Goal: Information Seeking & Learning: Learn about a topic

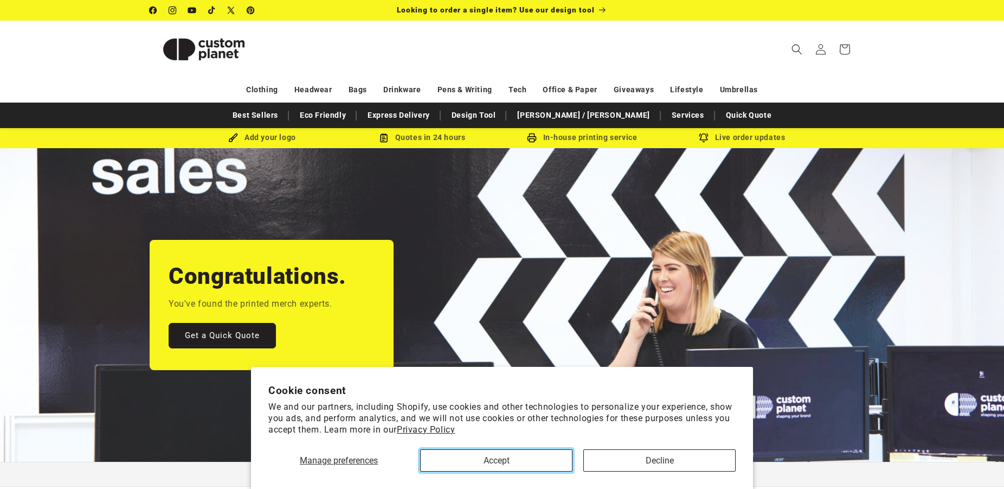
click at [528, 460] on button "Accept" at bounding box center [496, 460] width 152 height 22
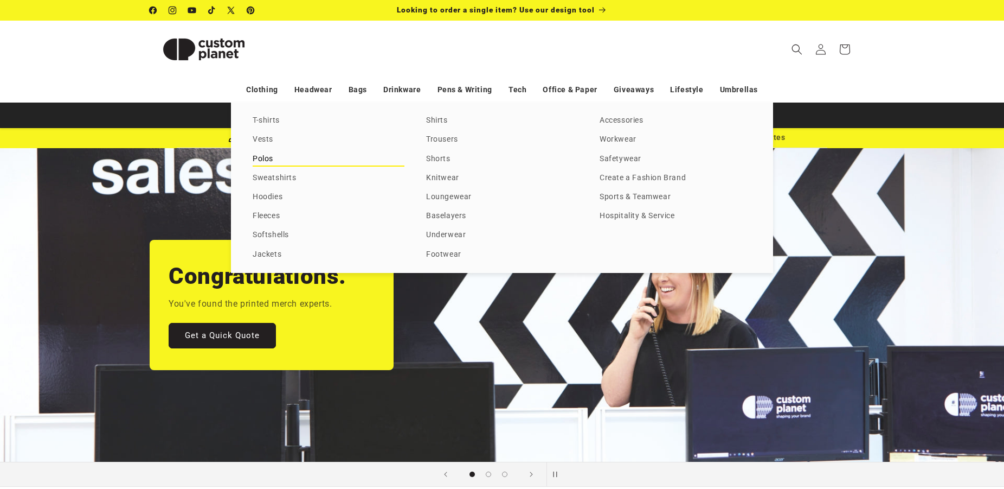
click at [261, 160] on link "Polos" at bounding box center [329, 159] width 152 height 15
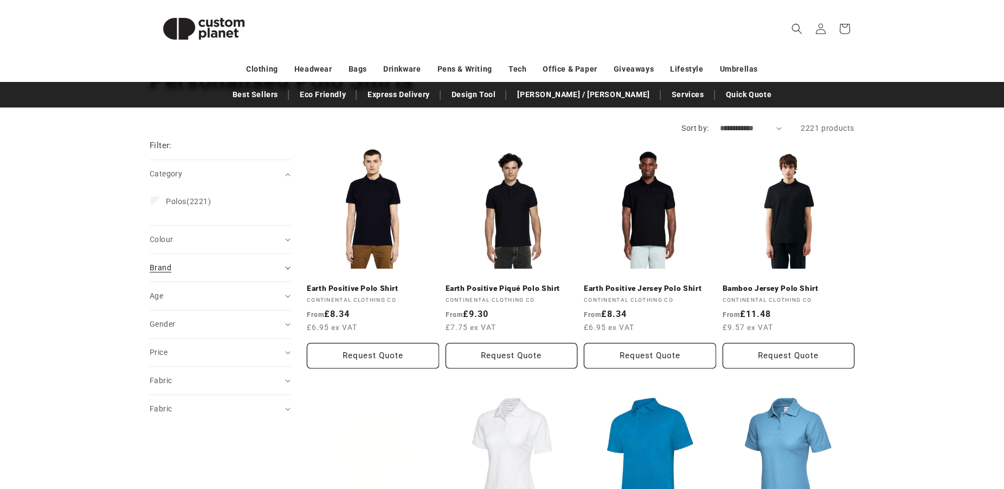
scroll to position [111, 0]
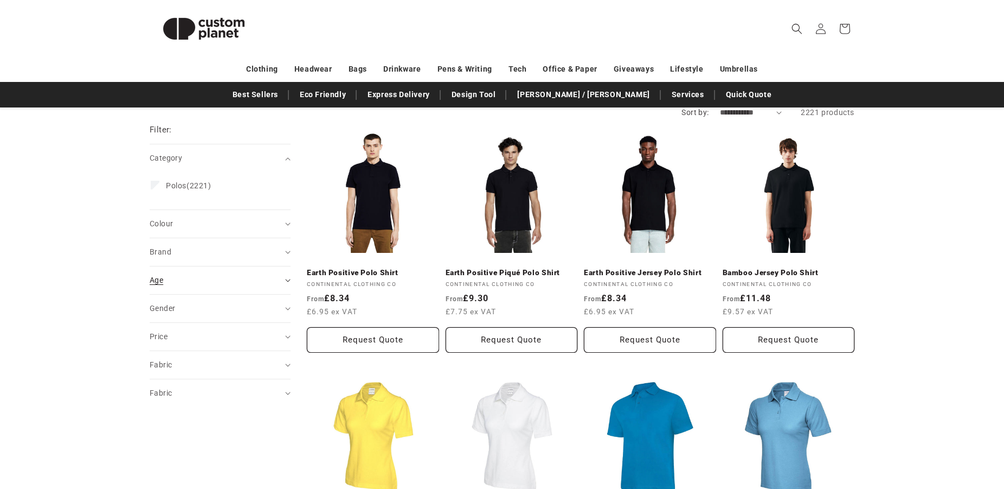
click at [211, 278] on div "Age (0)" at bounding box center [216, 279] width 132 height 11
click at [168, 351] on span "Kids" at bounding box center [174, 348] width 16 height 9
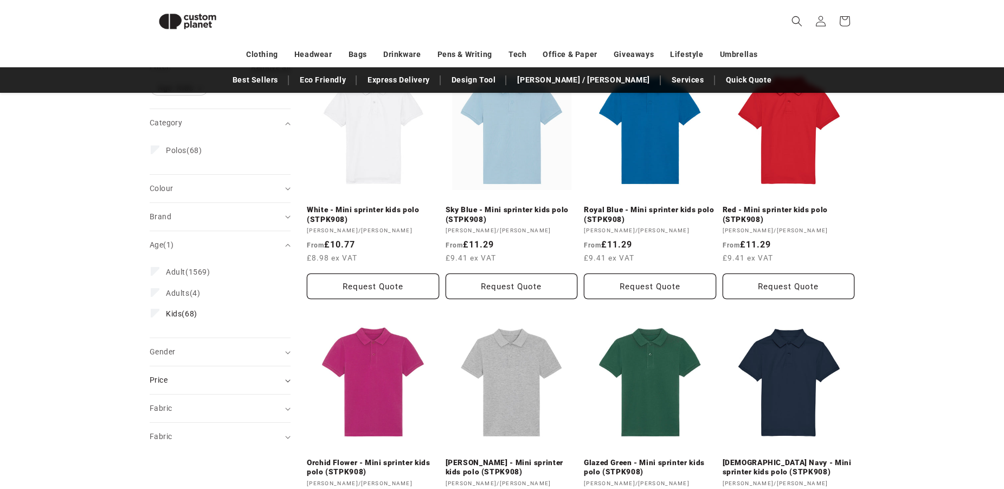
scroll to position [55, 0]
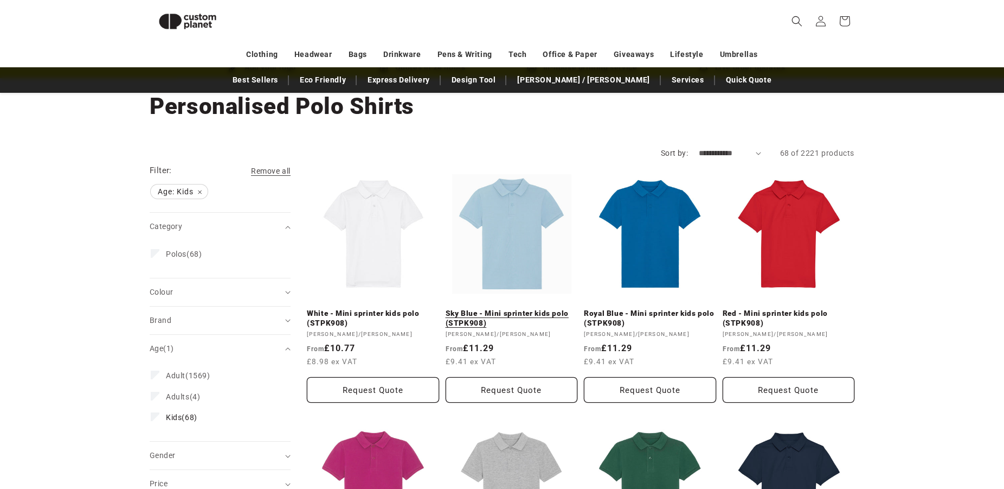
click at [517, 313] on link "Sky Blue - Mini sprinter kids polo (STPK908)" at bounding box center [512, 318] width 132 height 19
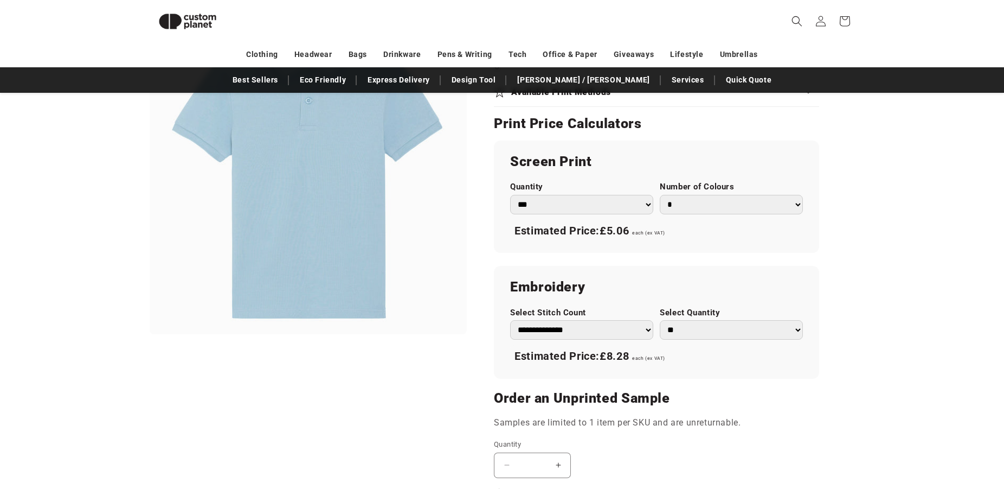
scroll to position [601, 0]
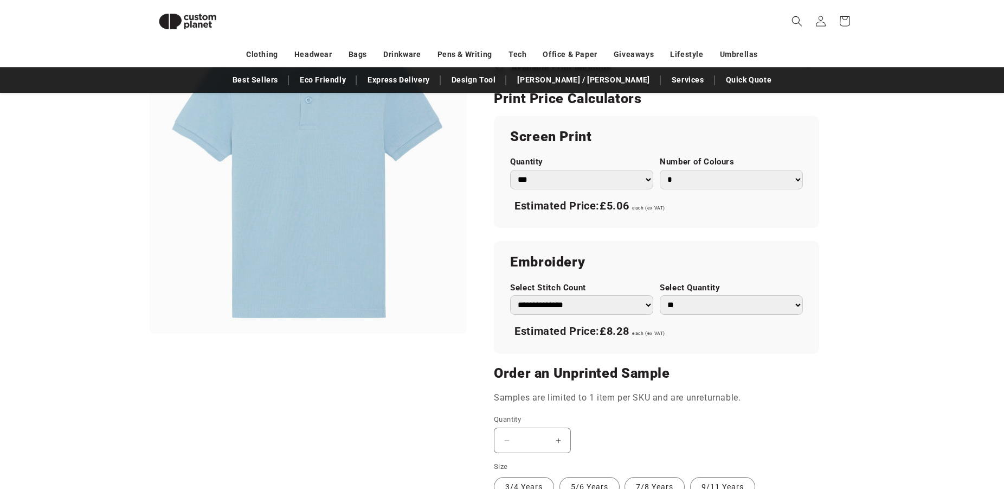
click at [510, 295] on select "**********" at bounding box center [581, 305] width 143 height 20
click at [570, 311] on select "**********" at bounding box center [581, 305] width 143 height 20
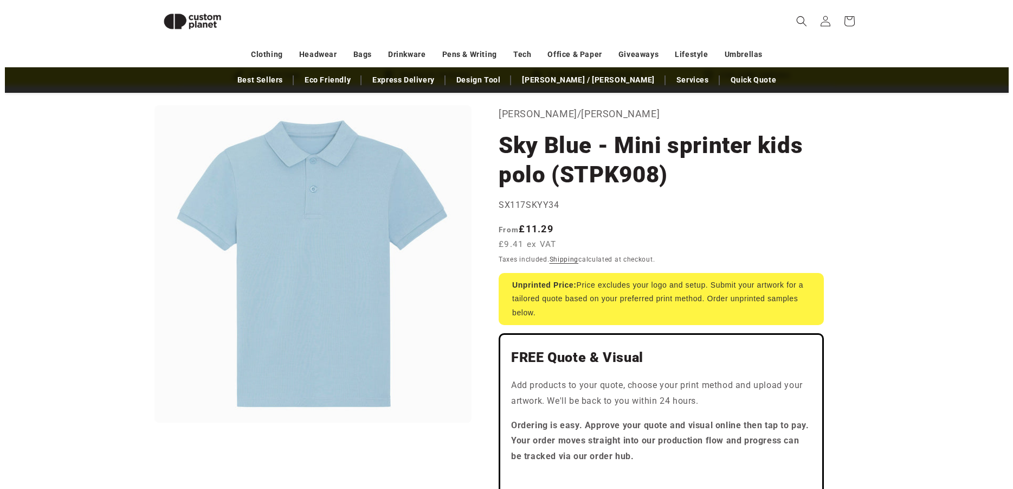
scroll to position [0, 0]
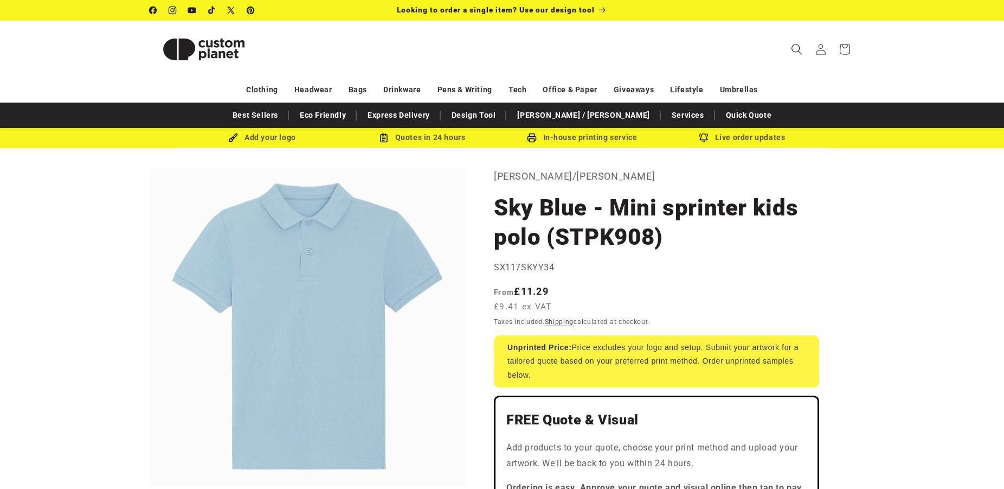
click at [790, 50] on span "Search" at bounding box center [797, 49] width 24 height 24
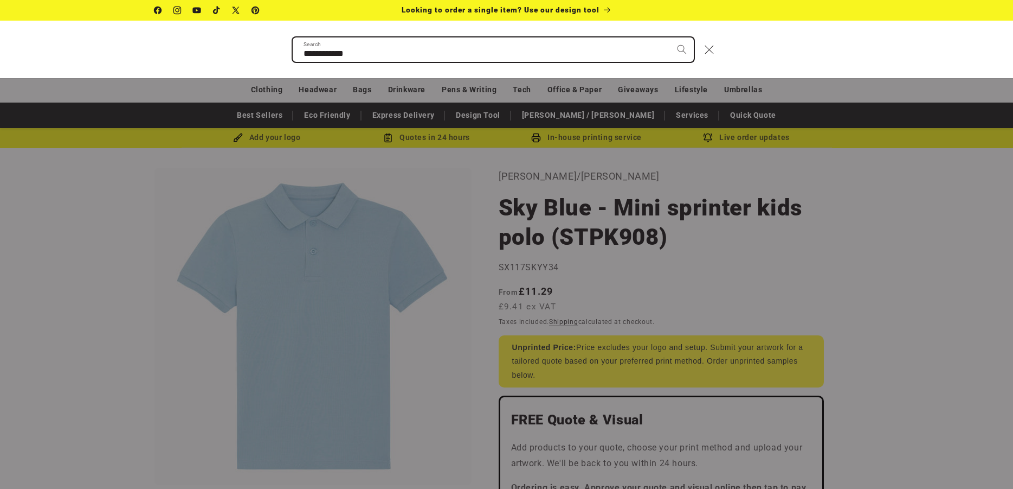
type input "**********"
click at [670, 37] on button "Search" at bounding box center [682, 49] width 24 height 24
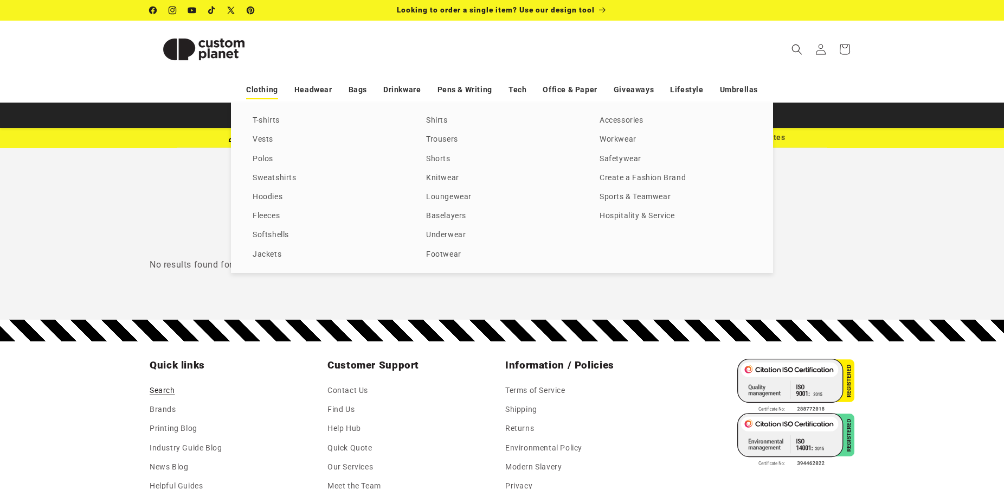
click at [268, 91] on link "Clothing" at bounding box center [262, 89] width 32 height 19
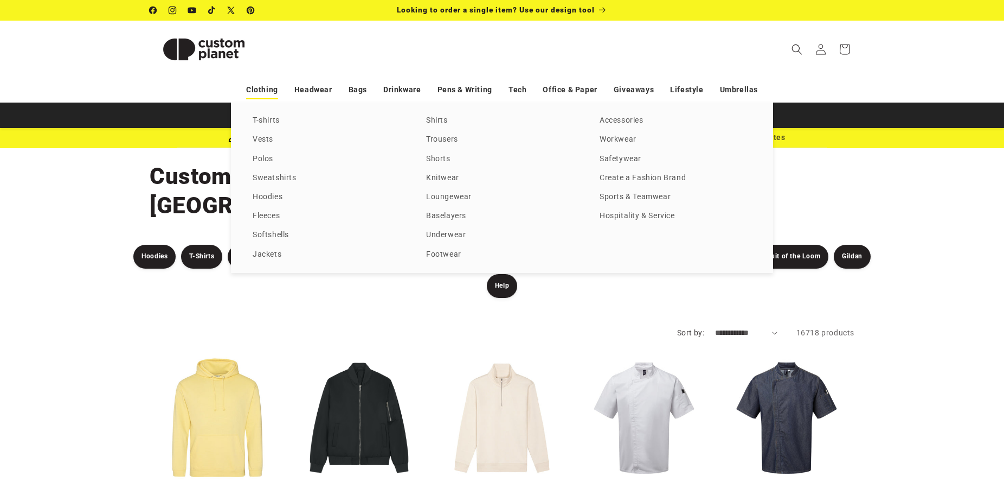
click at [270, 90] on link "Clothing" at bounding box center [262, 89] width 32 height 19
click at [633, 177] on link "Create a Fashion Brand" at bounding box center [676, 178] width 152 height 15
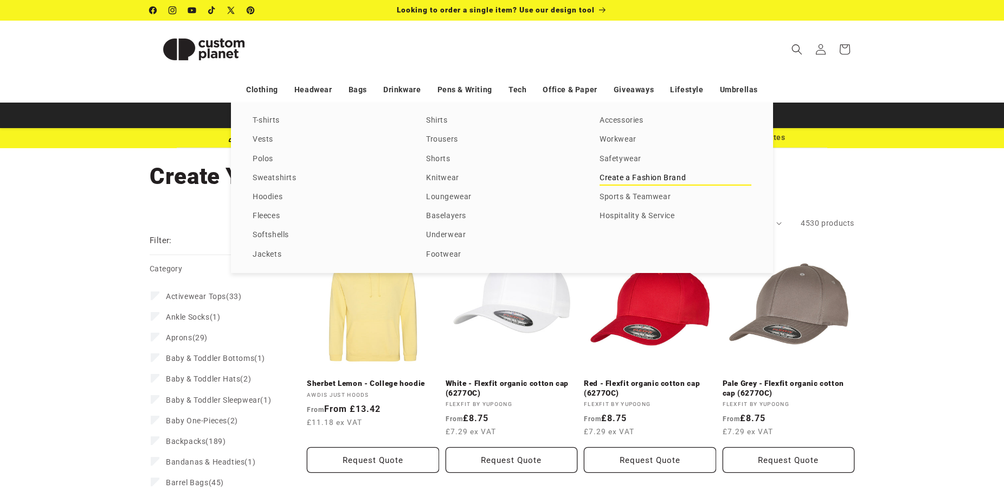
click at [628, 177] on link "Create a Fashion Brand" at bounding box center [676, 178] width 152 height 15
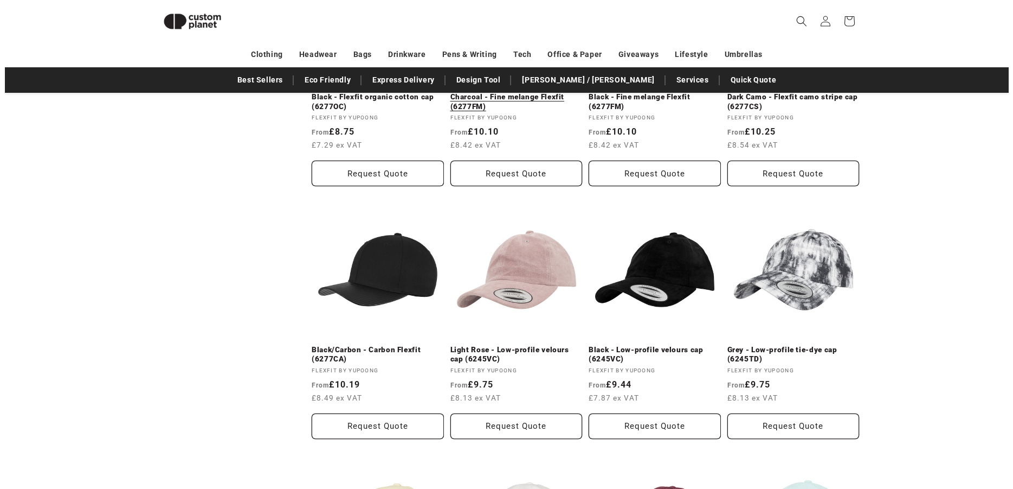
scroll to position [704, 0]
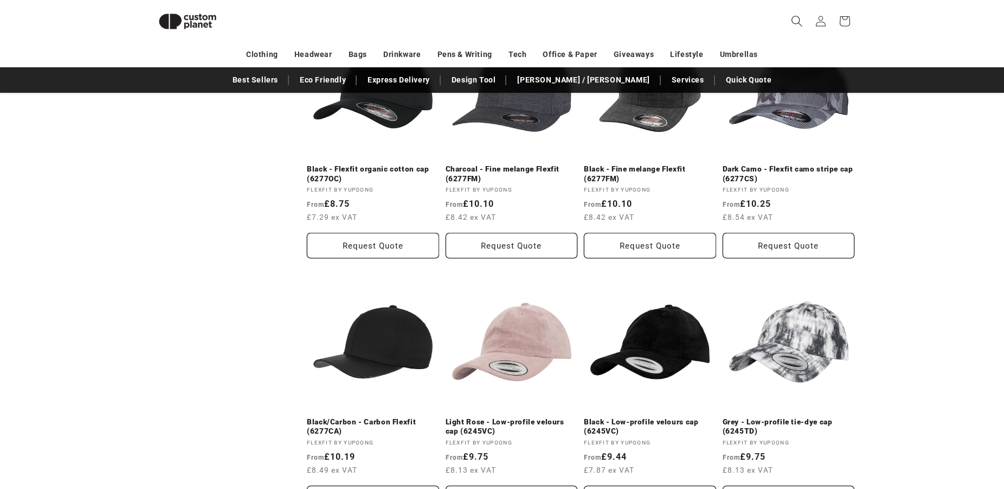
click at [802, 24] on icon "Search" at bounding box center [796, 20] width 11 height 11
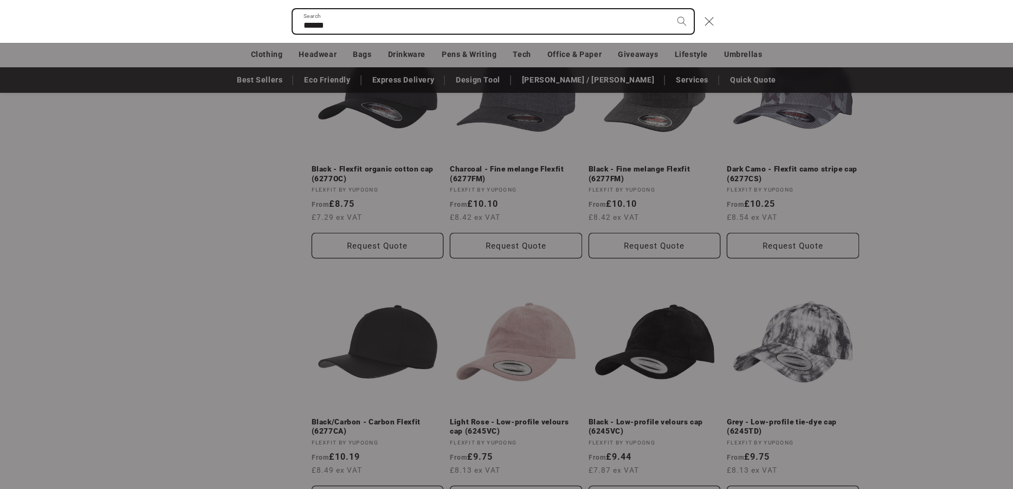
type input "******"
click at [670, 9] on button "Search" at bounding box center [682, 21] width 24 height 24
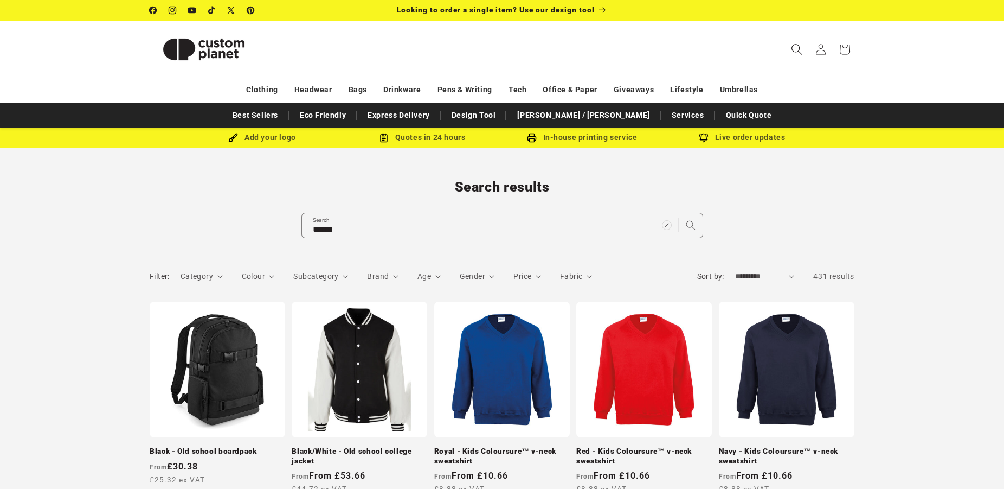
click at [799, 49] on icon "Search" at bounding box center [796, 48] width 11 height 11
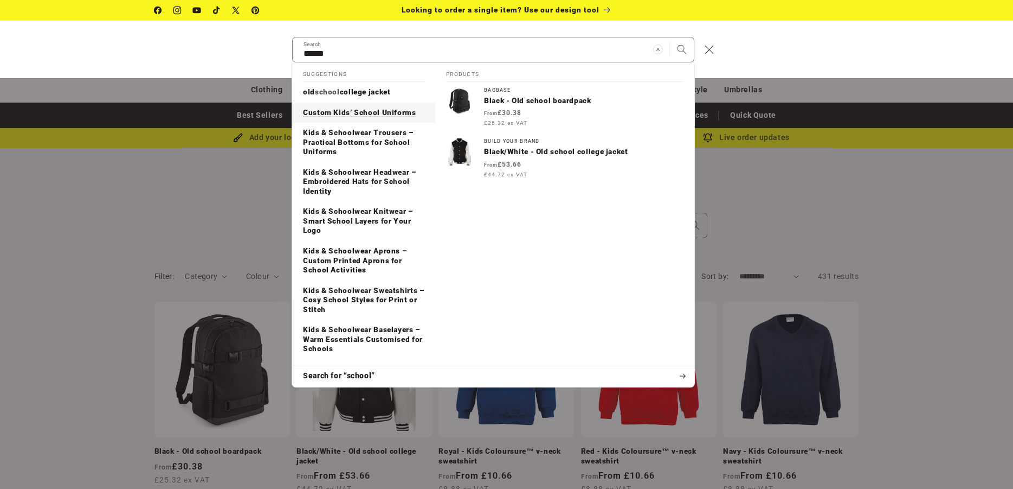
click at [374, 111] on p "Custom Kids’ School Uniforms" at bounding box center [359, 113] width 113 height 10
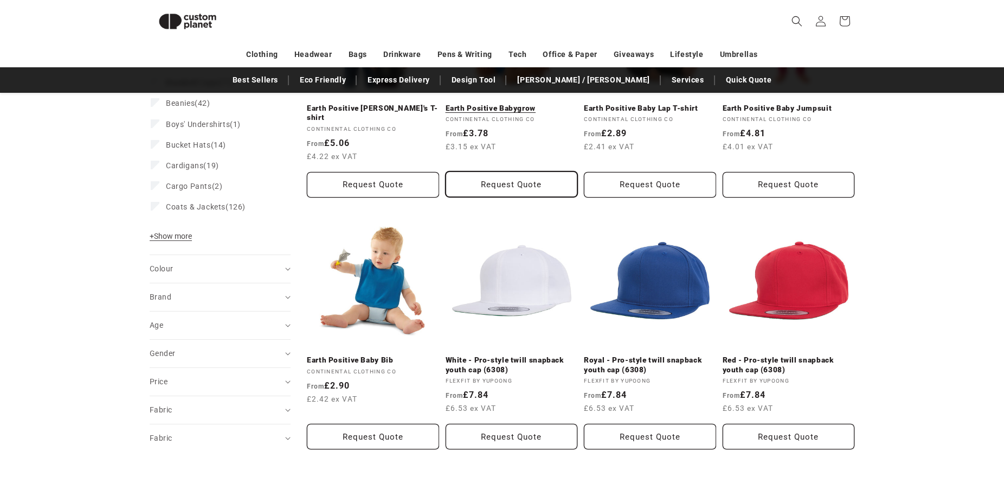
scroll to position [207, 0]
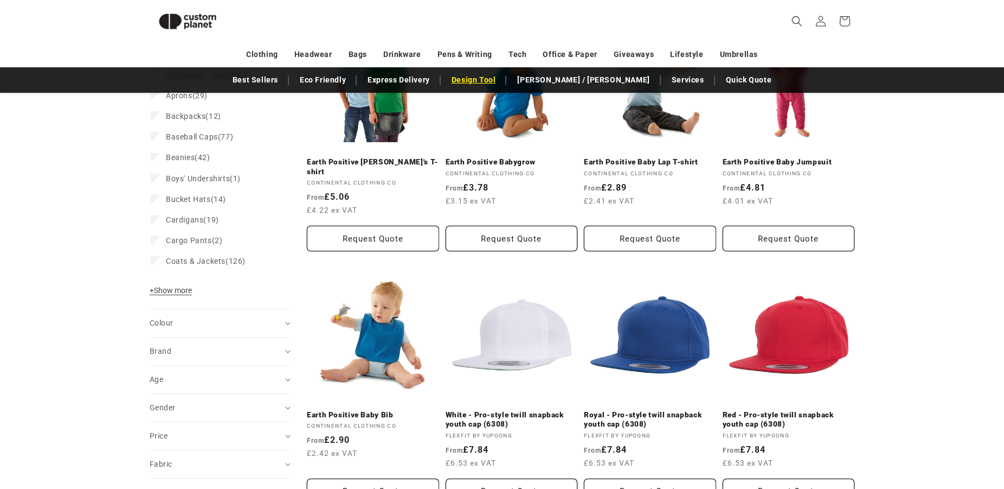
click at [502, 82] on link "Design Tool" at bounding box center [473, 79] width 55 height 19
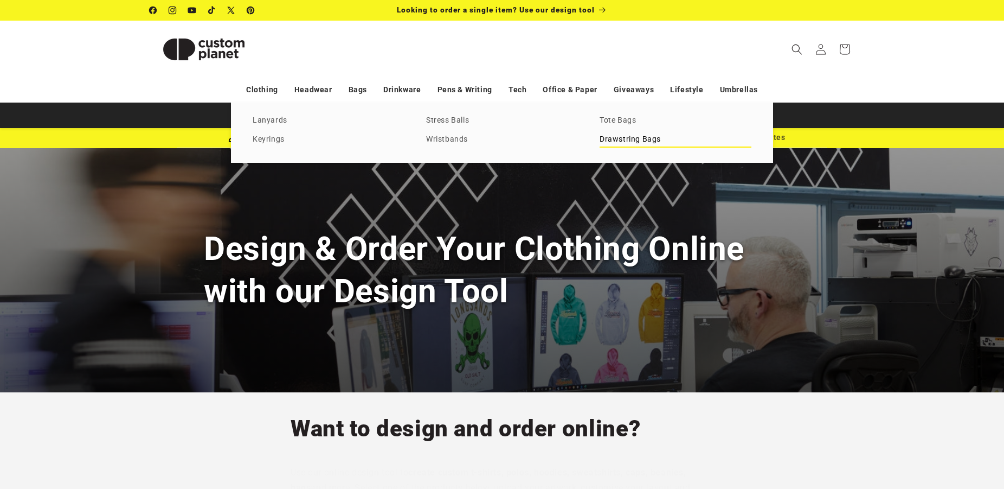
click at [632, 142] on link "Drawstring Bags" at bounding box center [676, 139] width 152 height 15
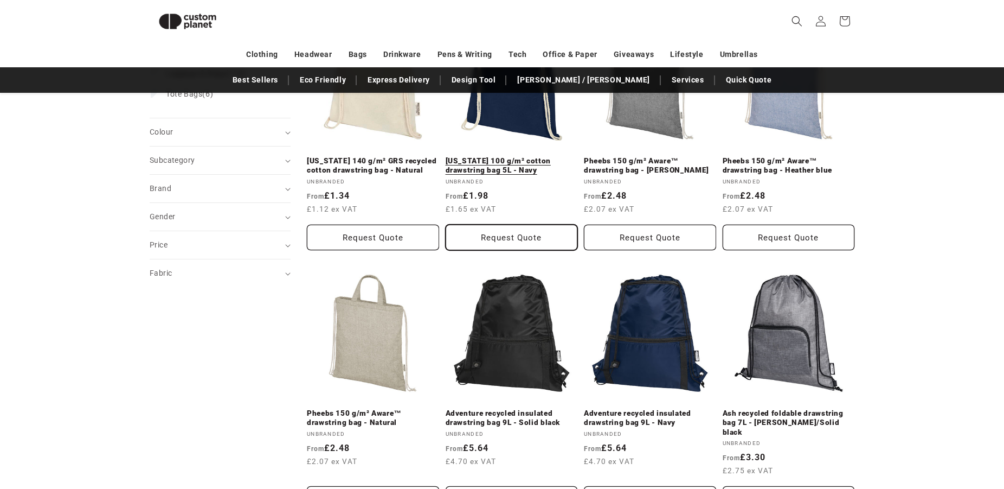
scroll to position [214, 0]
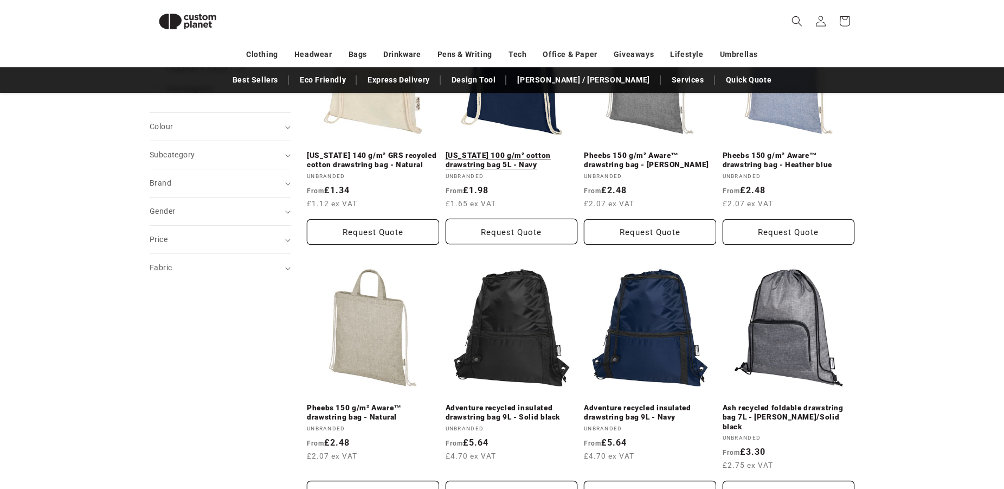
click at [512, 155] on link "[US_STATE] 100 g/m² cotton drawstring bag 5L - Navy" at bounding box center [512, 159] width 132 height 19
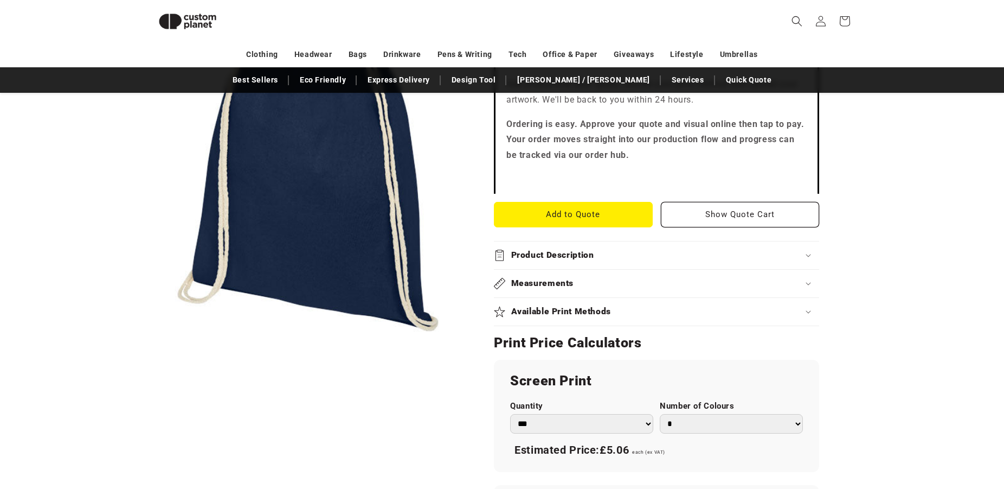
scroll to position [372, 0]
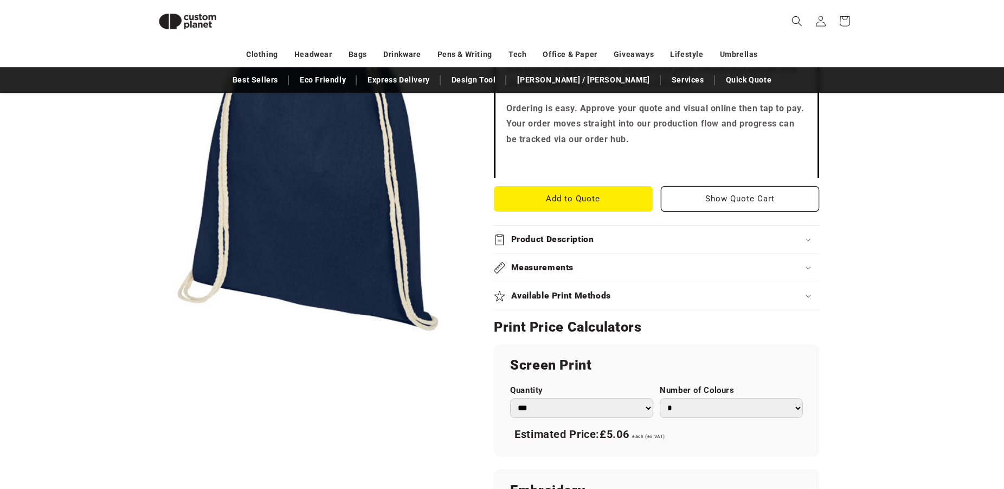
click at [190, 12] on img at bounding box center [188, 21] width 76 height 34
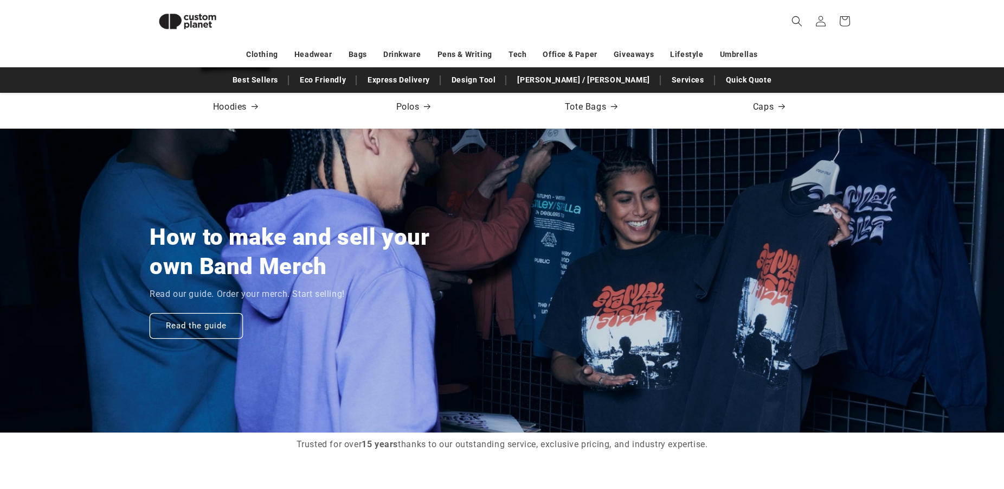
scroll to position [926, 0]
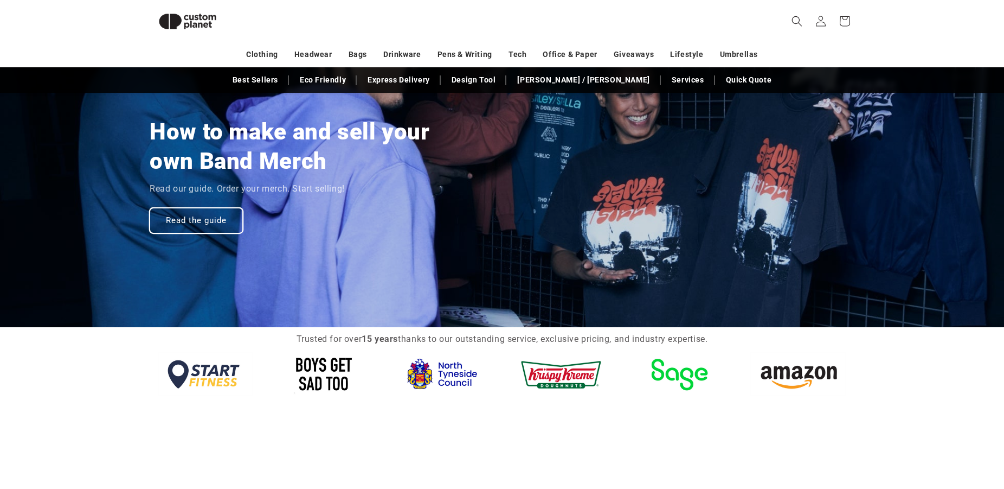
click at [202, 219] on link "Read the guide" at bounding box center [196, 220] width 93 height 25
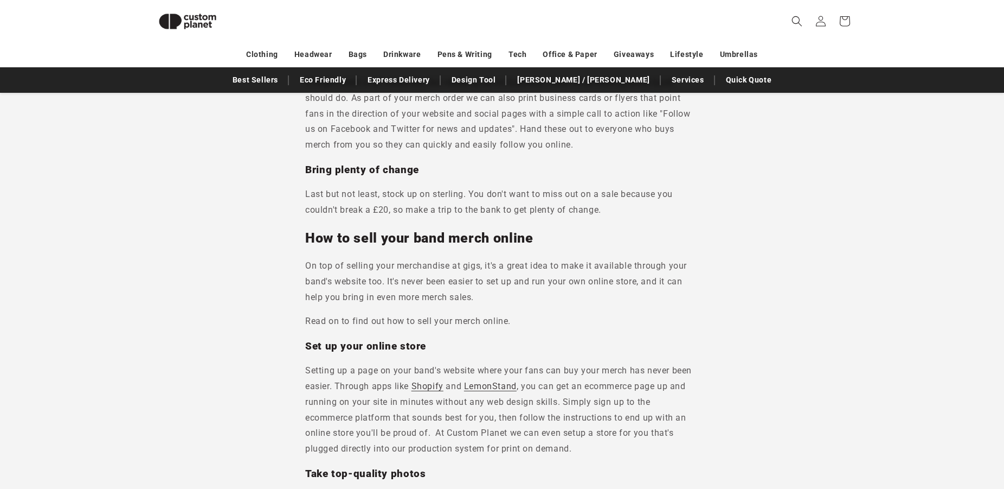
scroll to position [4299, 0]
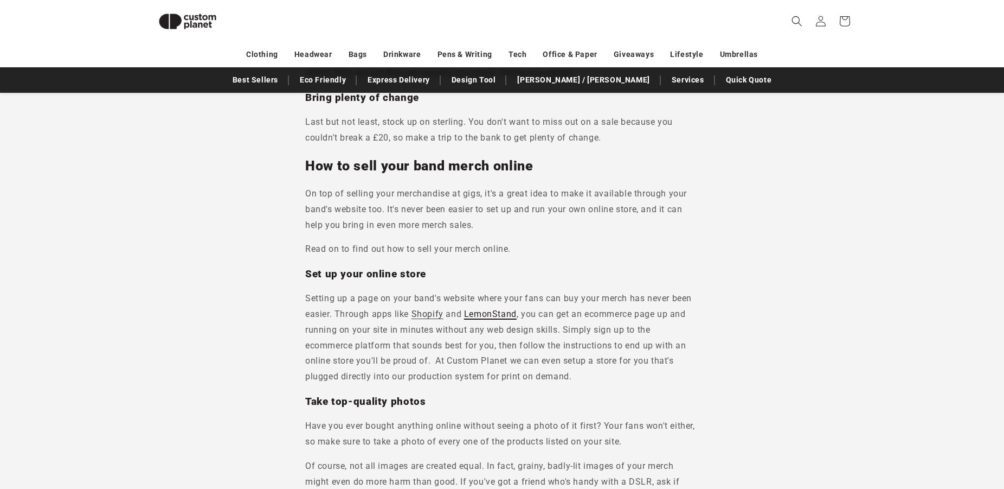
click at [491, 309] on link "LemonStand" at bounding box center [490, 314] width 53 height 10
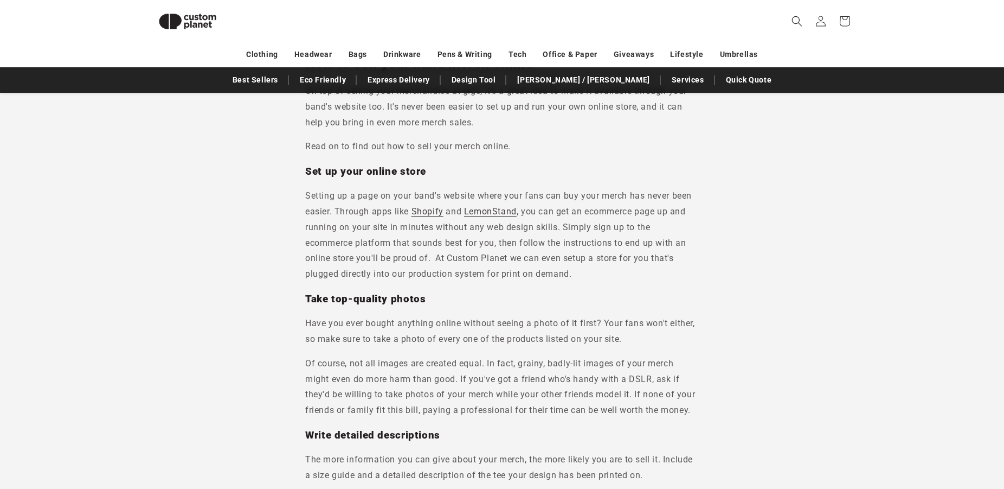
scroll to position [4402, 0]
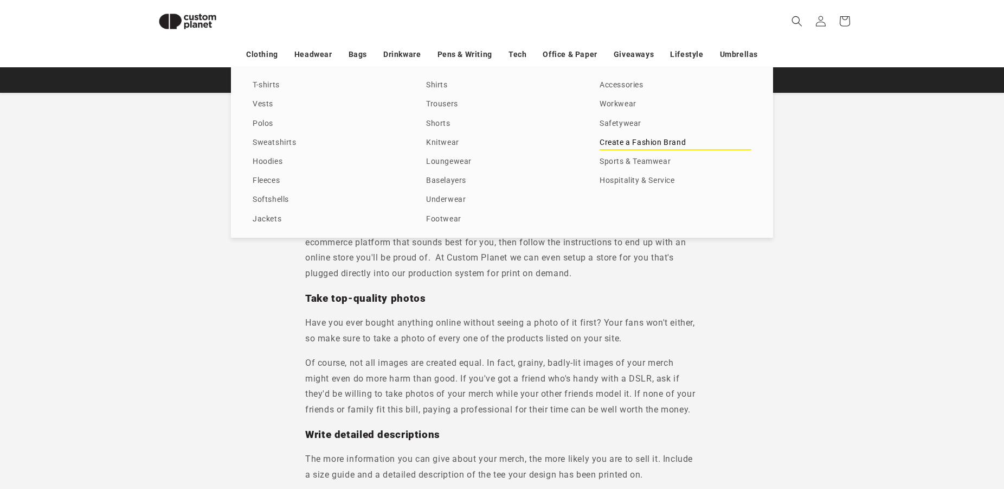
click at [640, 144] on link "Create a Fashion Brand" at bounding box center [676, 143] width 152 height 15
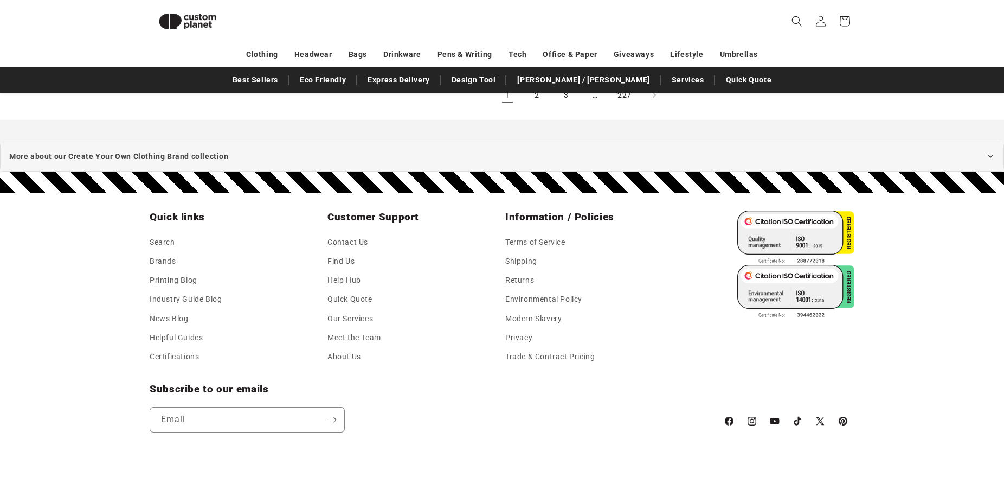
scroll to position [1423, 0]
click at [164, 256] on link "Brands" at bounding box center [163, 260] width 27 height 19
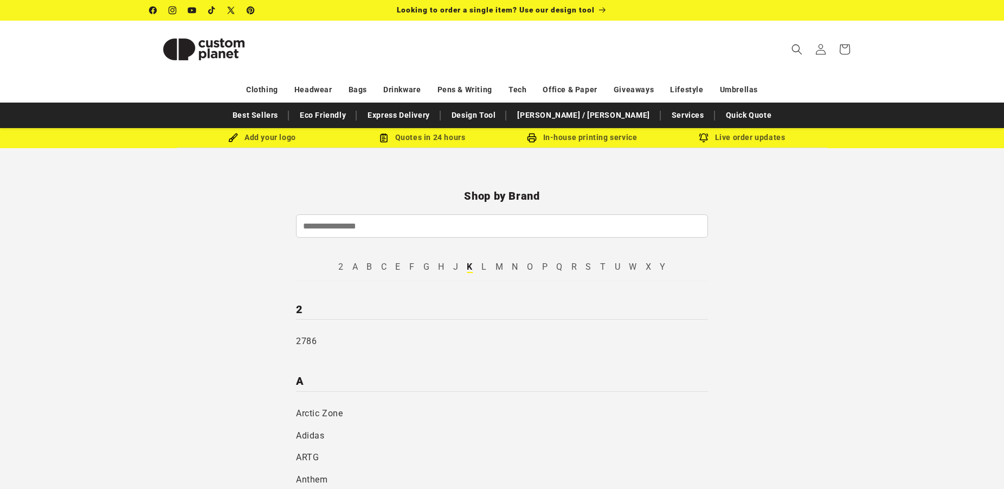
click at [471, 269] on link "K" at bounding box center [470, 266] width 6 height 10
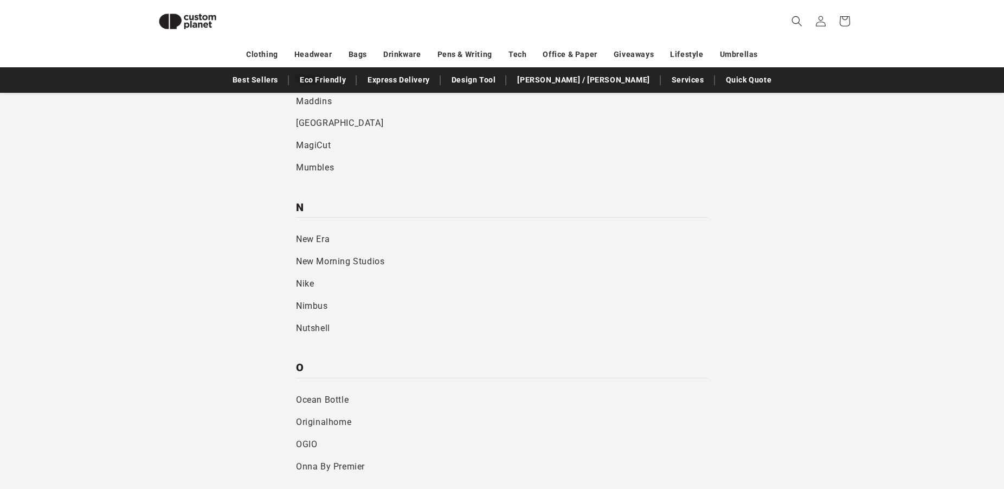
scroll to position [1949, 0]
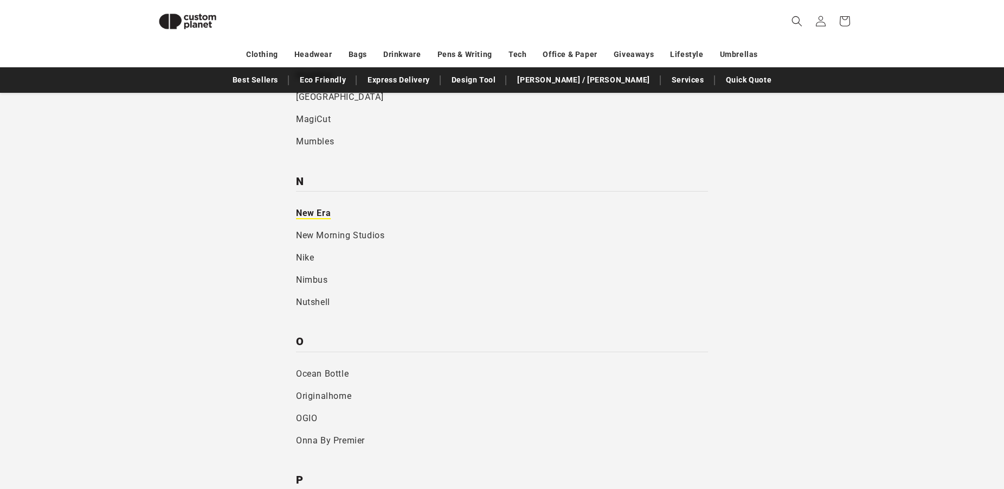
click at [327, 214] on link "New Era" at bounding box center [502, 213] width 412 height 22
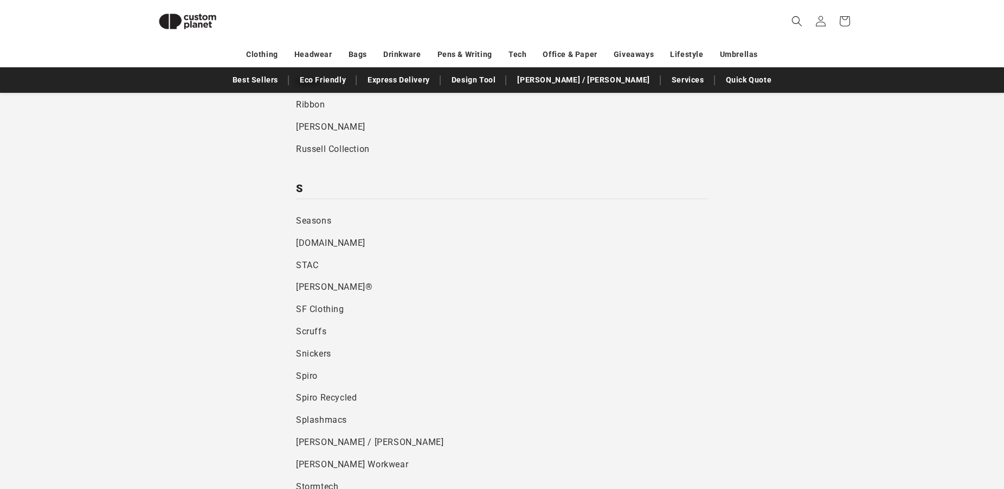
scroll to position [2944, 0]
click at [326, 284] on link "[PERSON_NAME]®" at bounding box center [502, 285] width 412 height 22
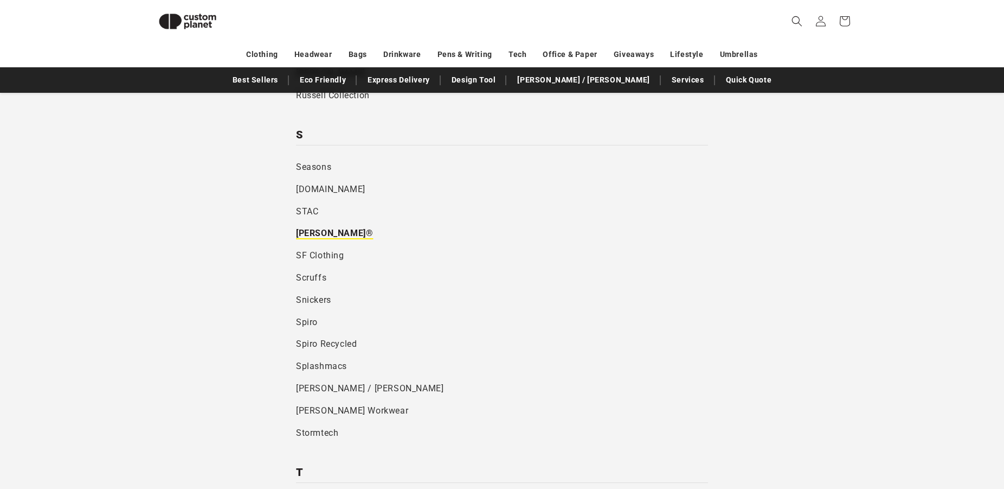
scroll to position [3054, 0]
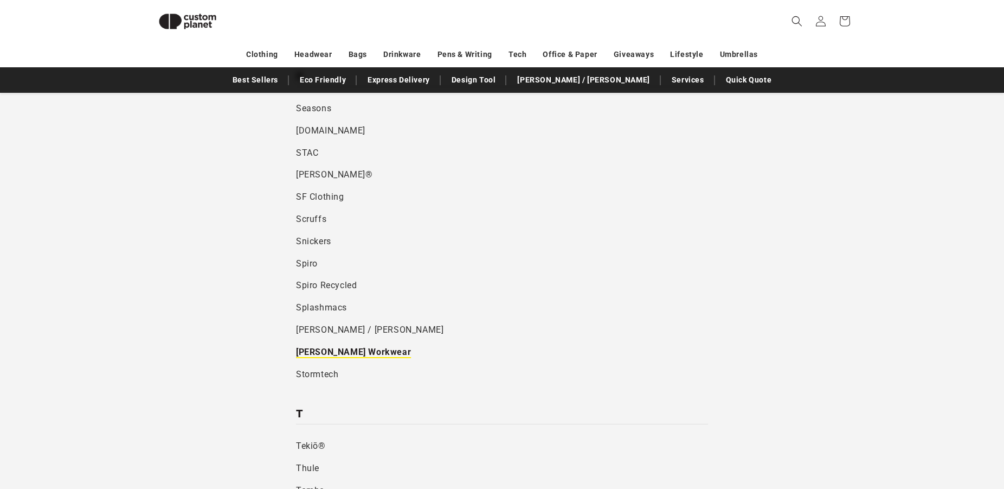
click at [363, 354] on link "Stanley Workwear" at bounding box center [502, 352] width 412 height 22
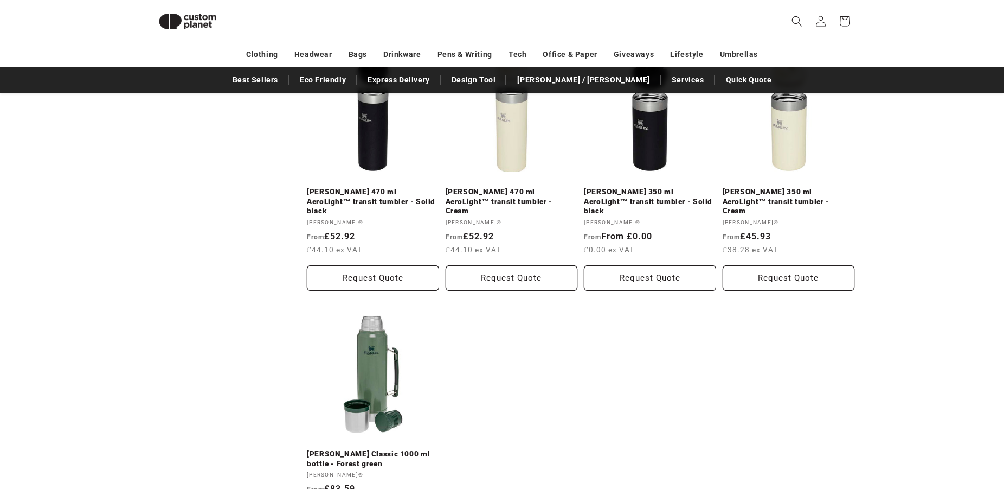
scroll to position [601, 0]
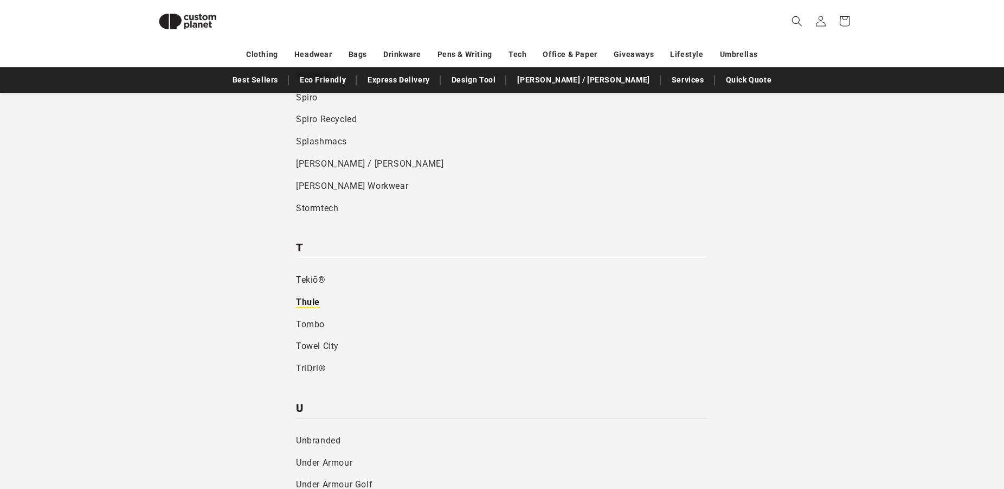
scroll to position [3275, 0]
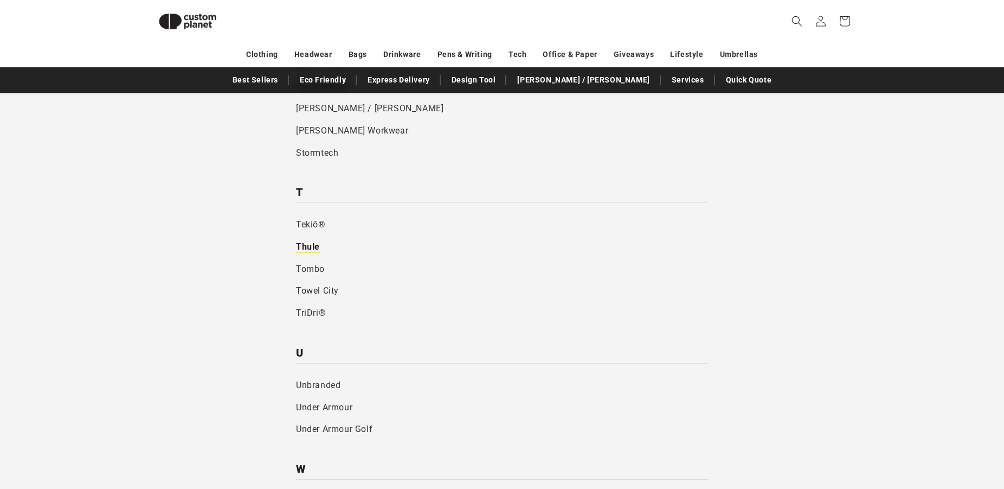
click at [313, 245] on link "Thule" at bounding box center [502, 247] width 412 height 22
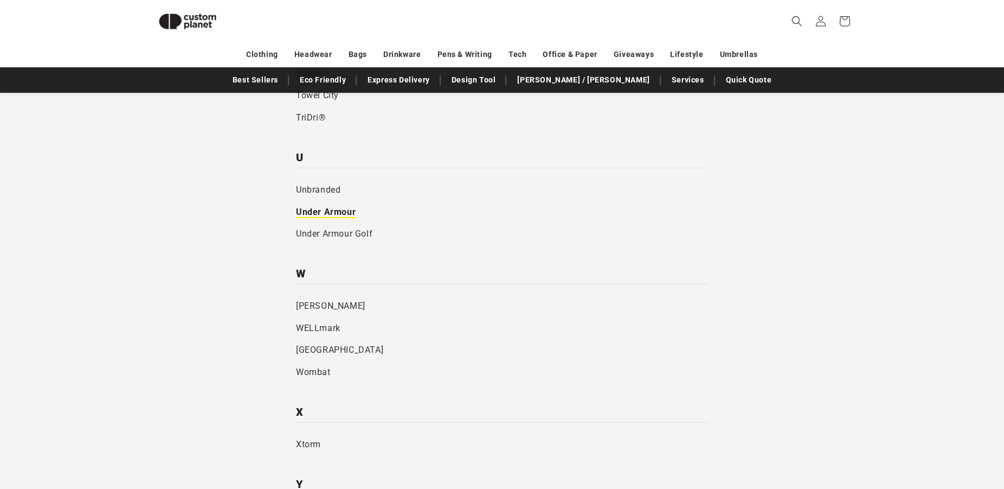
scroll to position [3427, 0]
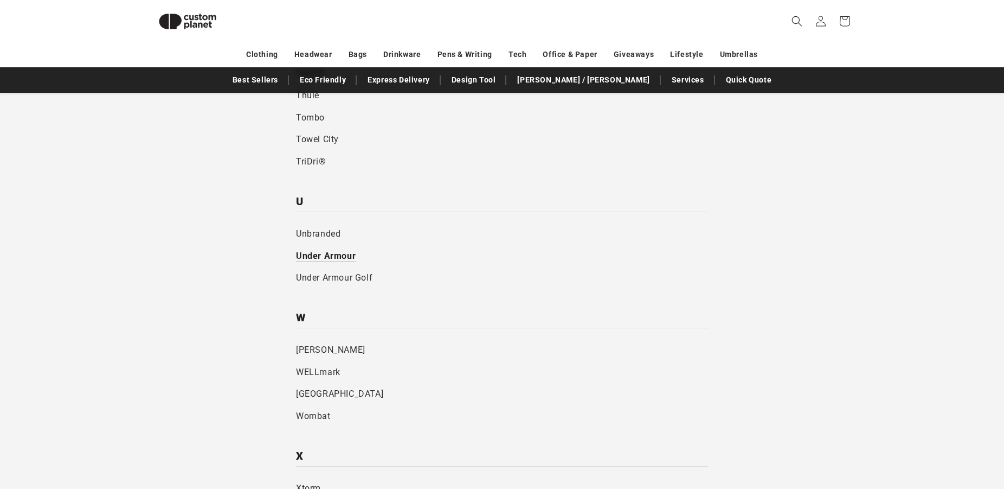
click at [337, 255] on link "Under Armour" at bounding box center [502, 256] width 412 height 22
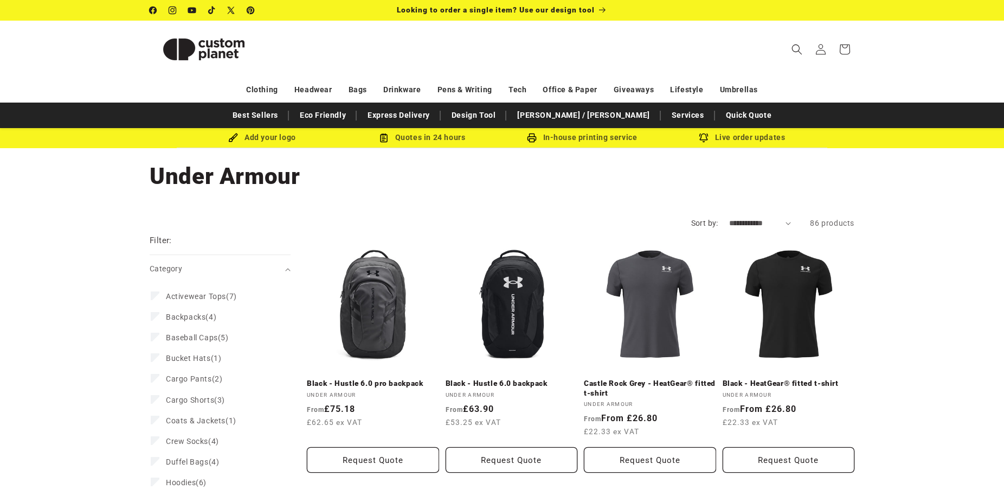
scroll to position [55, 0]
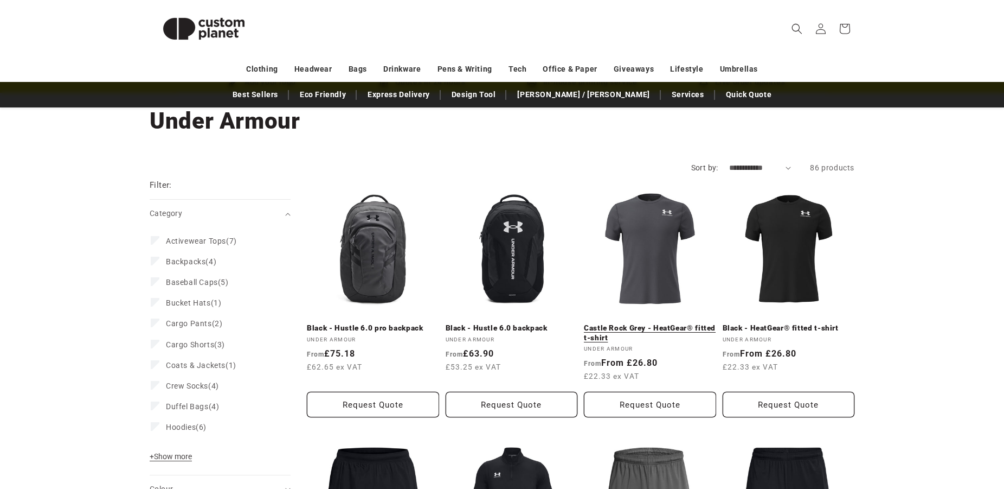
click at [622, 335] on link "Castle Rock Grey - HeatGear® fitted t-shirt" at bounding box center [650, 332] width 132 height 19
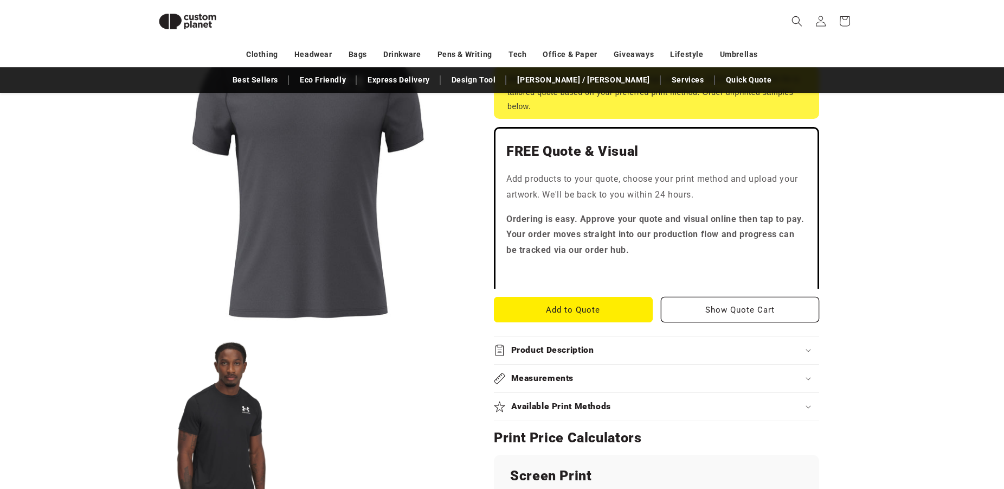
scroll to position [428, 0]
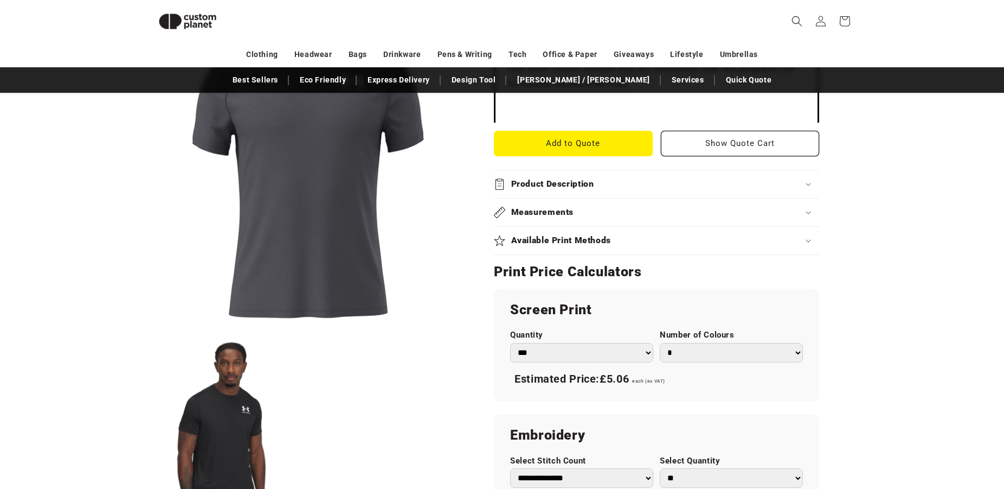
click at [510, 343] on select "*** *** *** **** **** **** ***** *****" at bounding box center [581, 353] width 143 height 20
click at [586, 357] on select "*** *** *** **** **** **** ***** *****" at bounding box center [581, 353] width 143 height 20
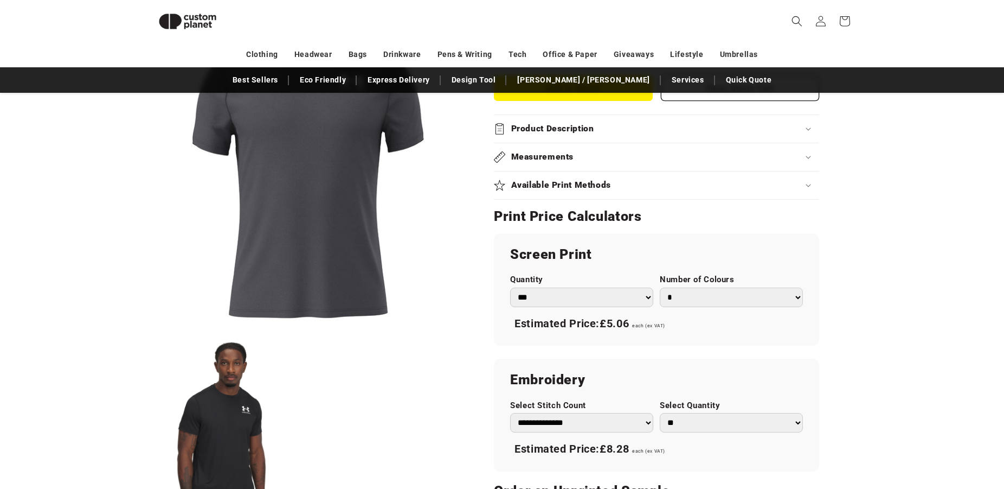
scroll to position [538, 0]
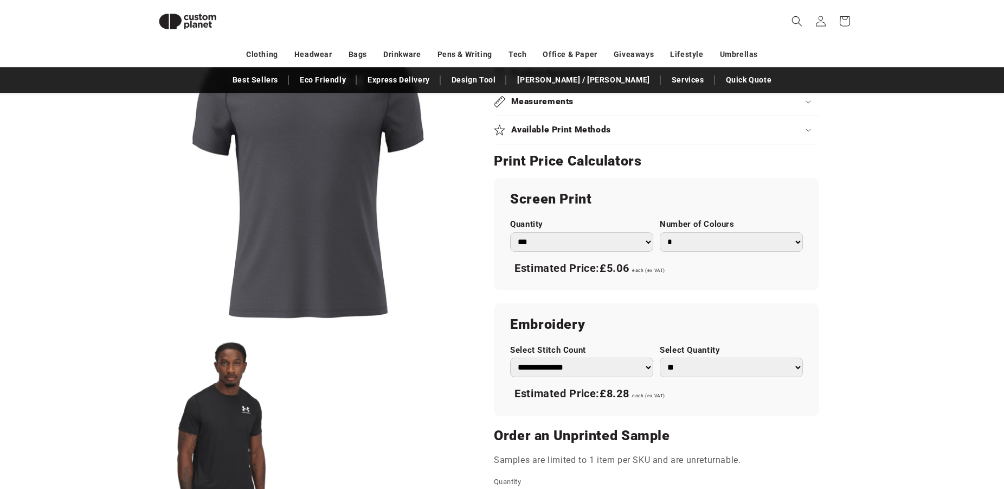
click at [510, 357] on select "**********" at bounding box center [581, 367] width 143 height 20
click at [606, 372] on select "**********" at bounding box center [581, 367] width 143 height 20
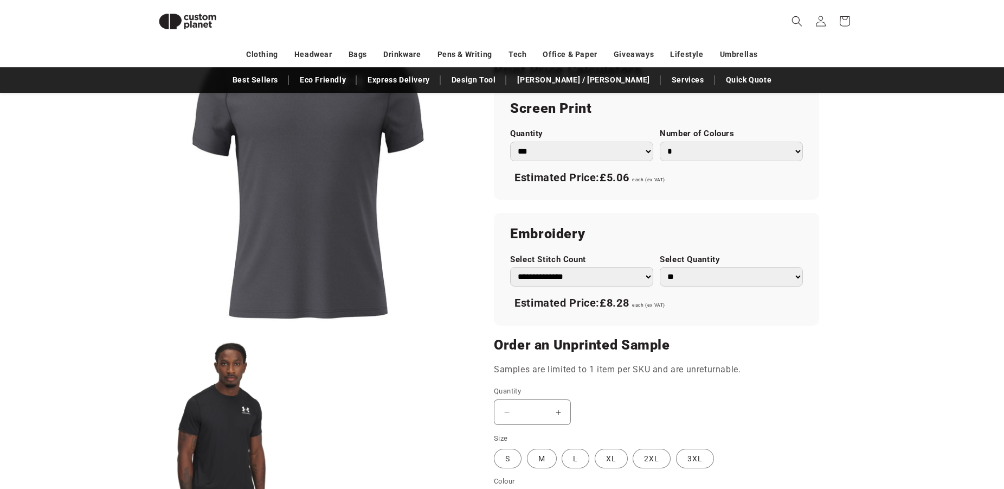
scroll to position [649, 0]
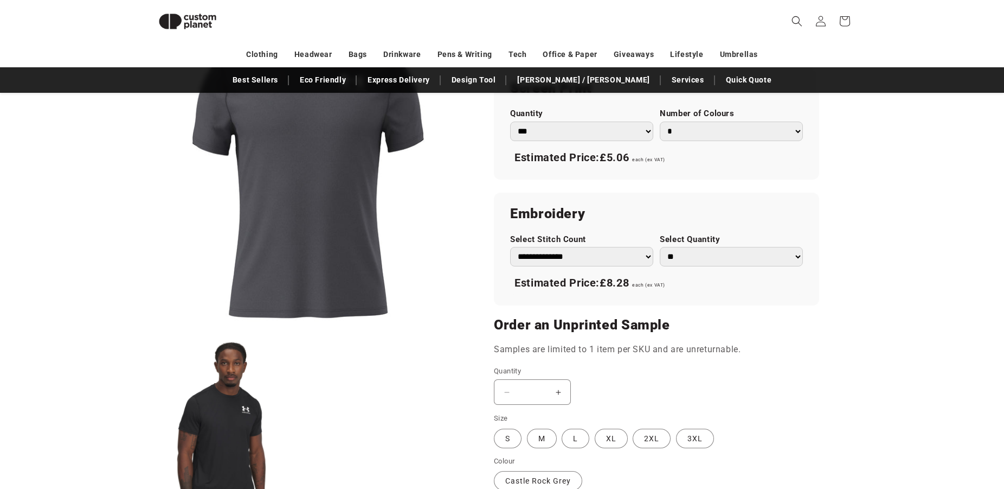
click at [510, 247] on select "**********" at bounding box center [581, 257] width 143 height 20
click at [635, 393] on div "Decrease quantity for Castle Rock Grey - HeatGear® fitted t-shirt * Increase qu…" at bounding box center [613, 391] width 239 height 25
click at [510, 247] on select "**********" at bounding box center [581, 257] width 143 height 20
click option "**********" at bounding box center [0, 0] width 0 height 0
click at [510, 247] on select "**********" at bounding box center [581, 257] width 143 height 20
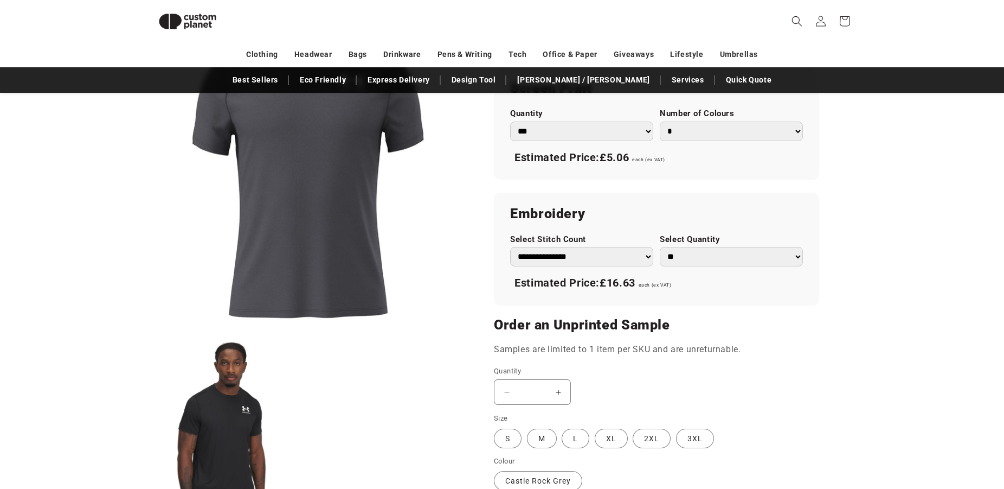
select select "*"
click option "**********" at bounding box center [0, 0] width 0 height 0
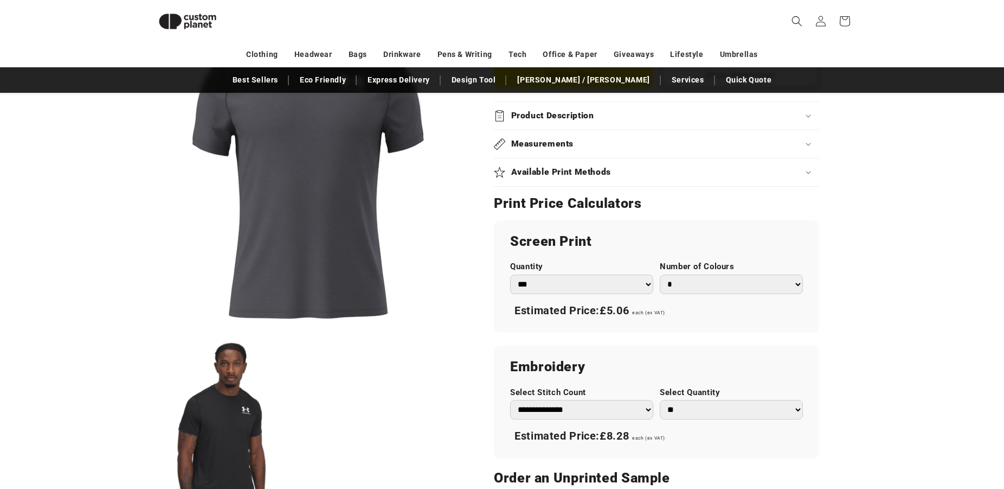
scroll to position [498, 0]
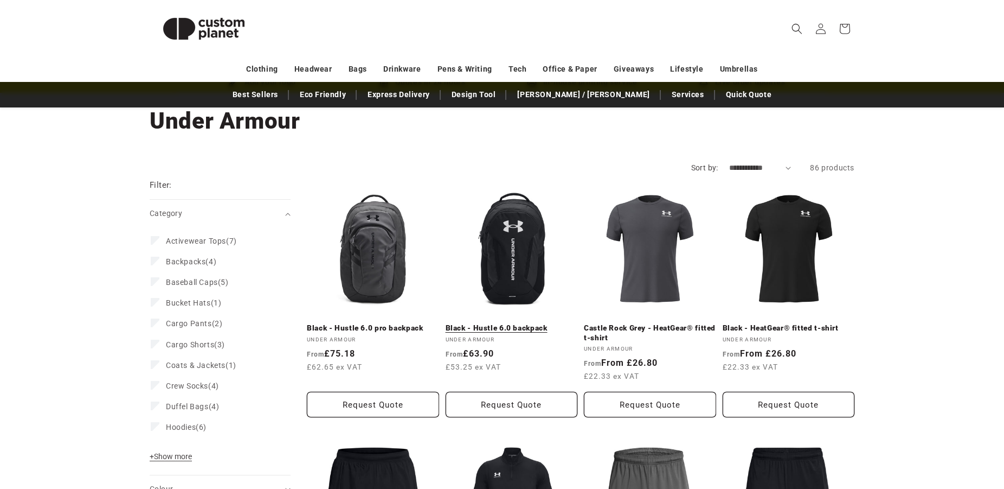
scroll to position [55, 0]
click at [191, 262] on span "Backpacks" at bounding box center [186, 261] width 40 height 9
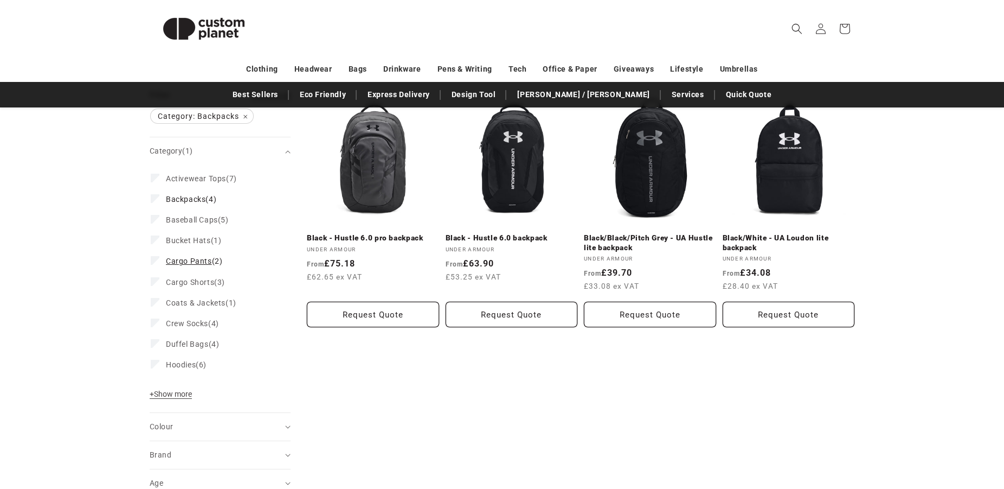
scroll to position [158, 0]
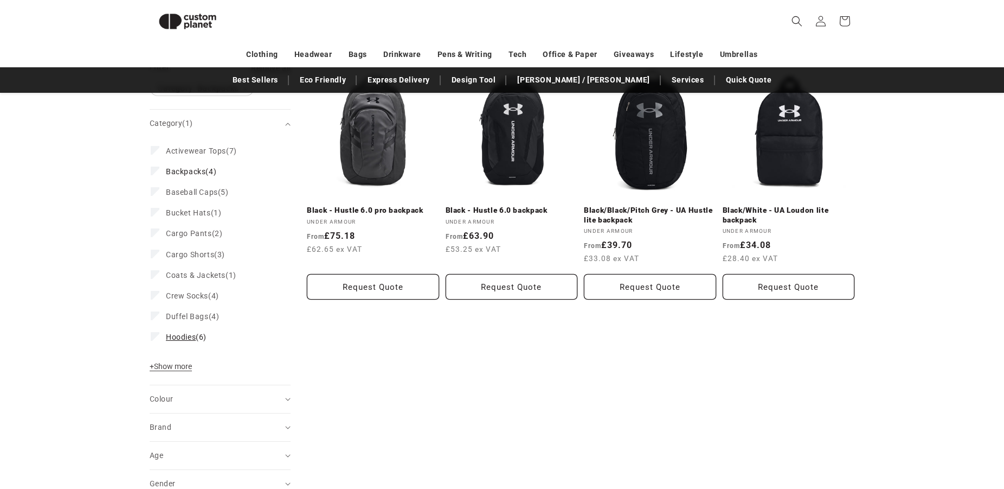
click at [196, 336] on span "Hoodies" at bounding box center [181, 336] width 30 height 9
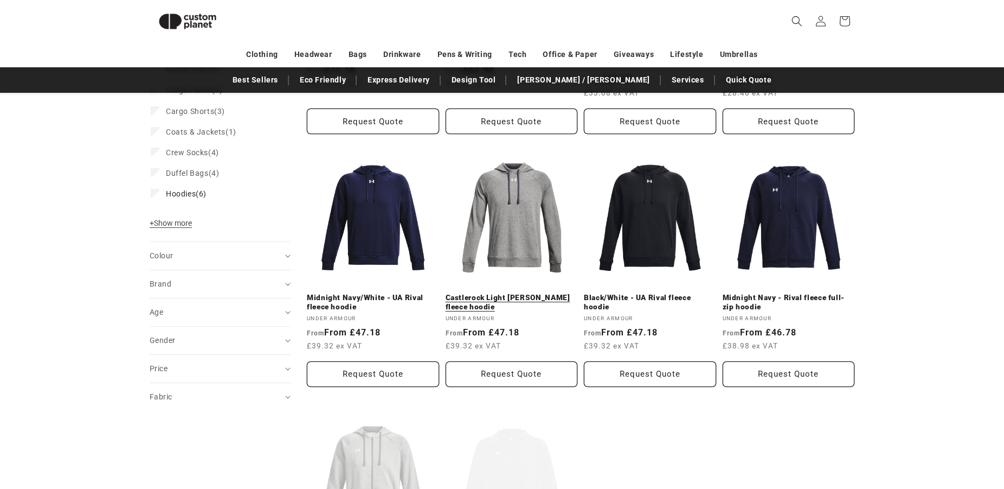
scroll to position [324, 0]
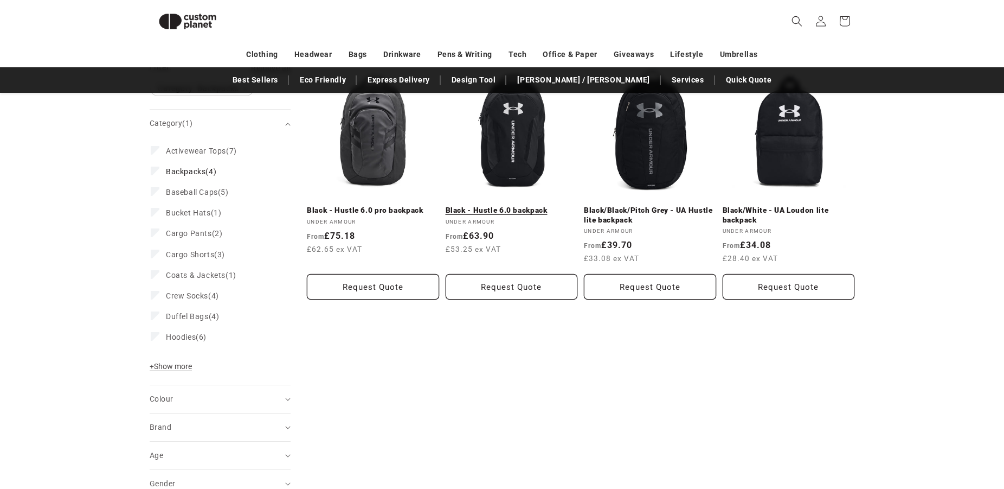
scroll to position [55, 0]
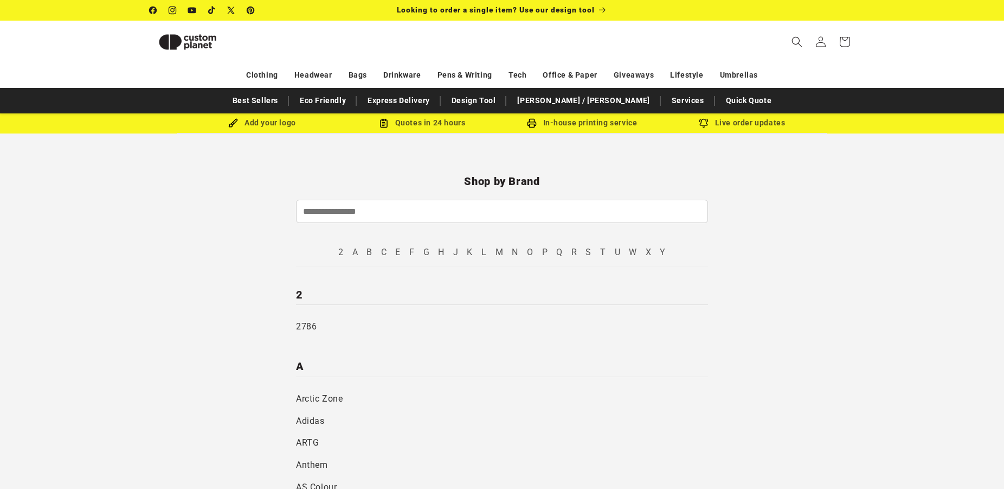
scroll to position [3427, 0]
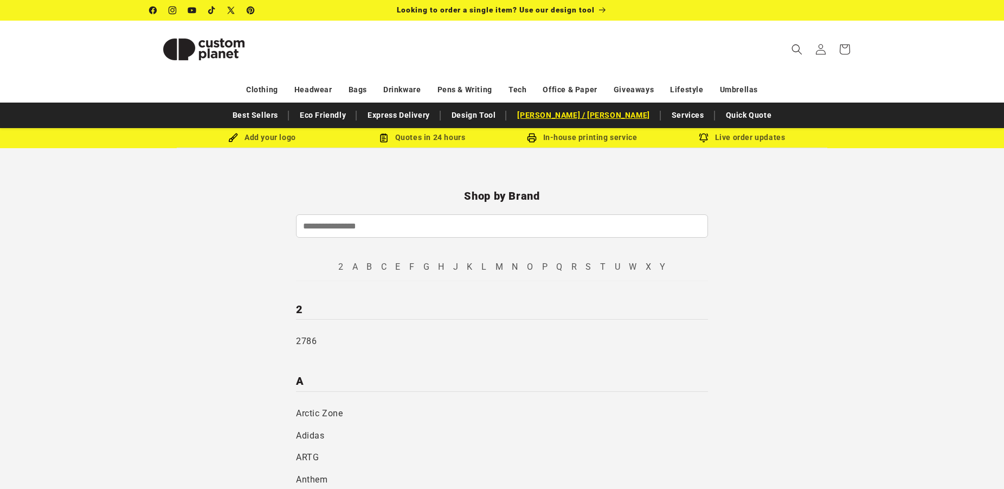
click at [582, 119] on link "[PERSON_NAME]y /[PERSON_NAME]" at bounding box center [583, 115] width 143 height 19
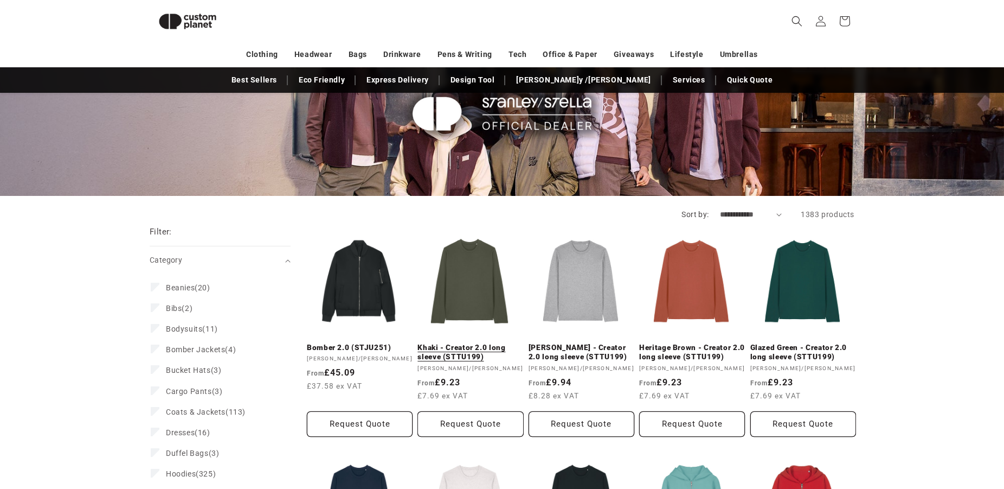
scroll to position [96, 0]
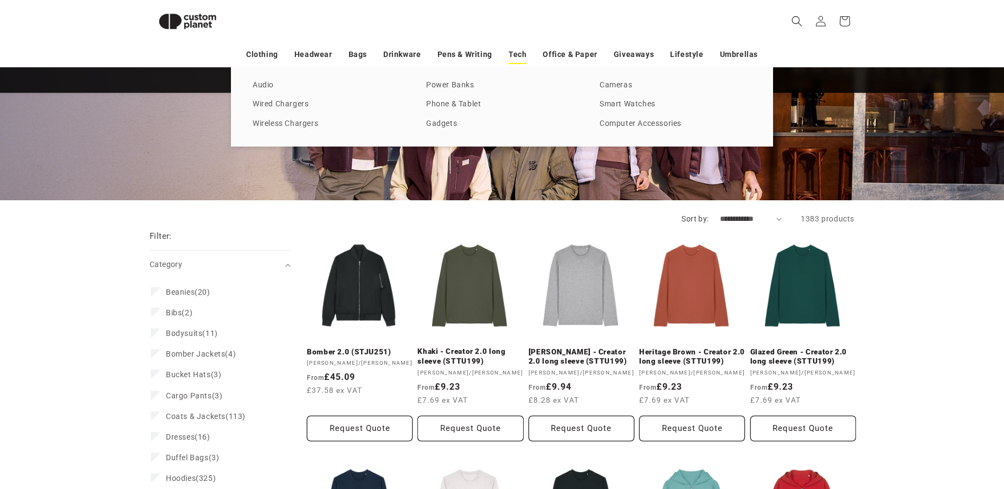
click at [515, 57] on link "Tech" at bounding box center [518, 54] width 18 height 19
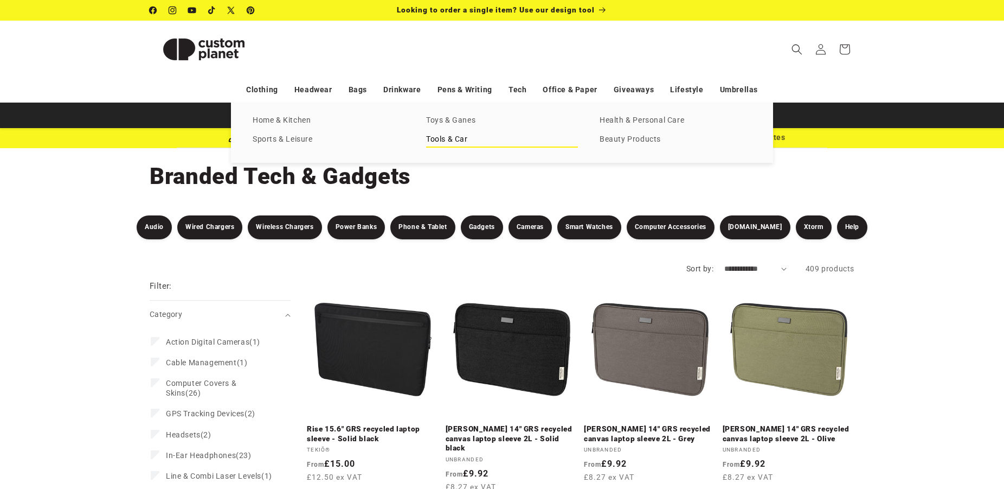
click at [439, 142] on link "Tools & Car" at bounding box center [502, 139] width 152 height 15
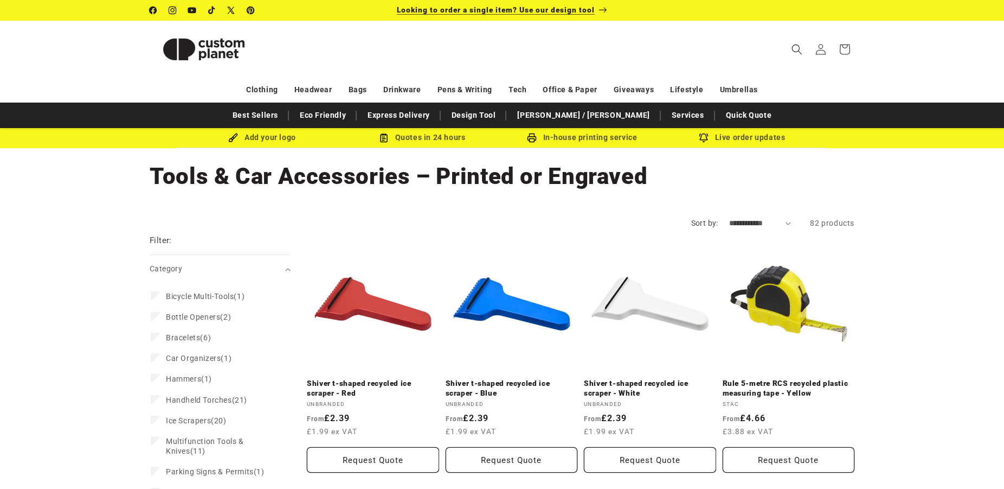
click at [492, 10] on span "Looking to order a single item? Use our design tool" at bounding box center [496, 9] width 198 height 9
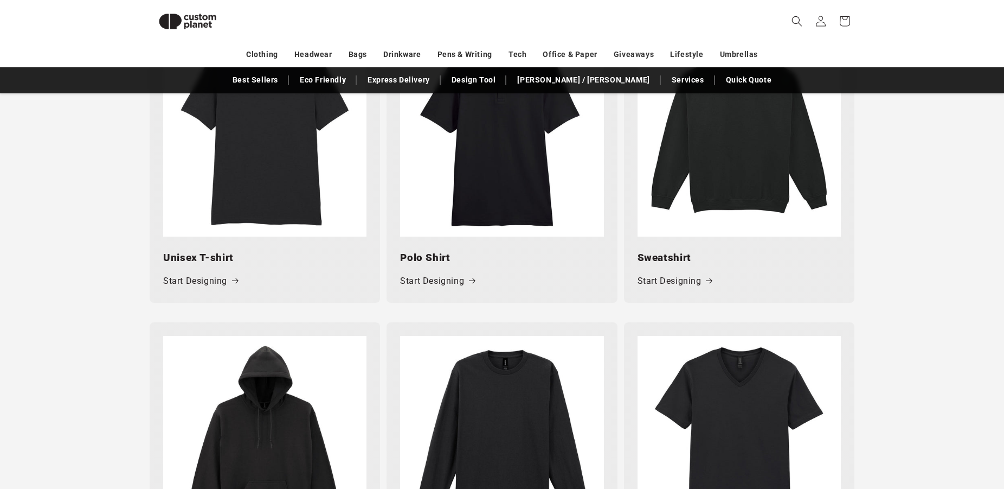
scroll to position [704, 0]
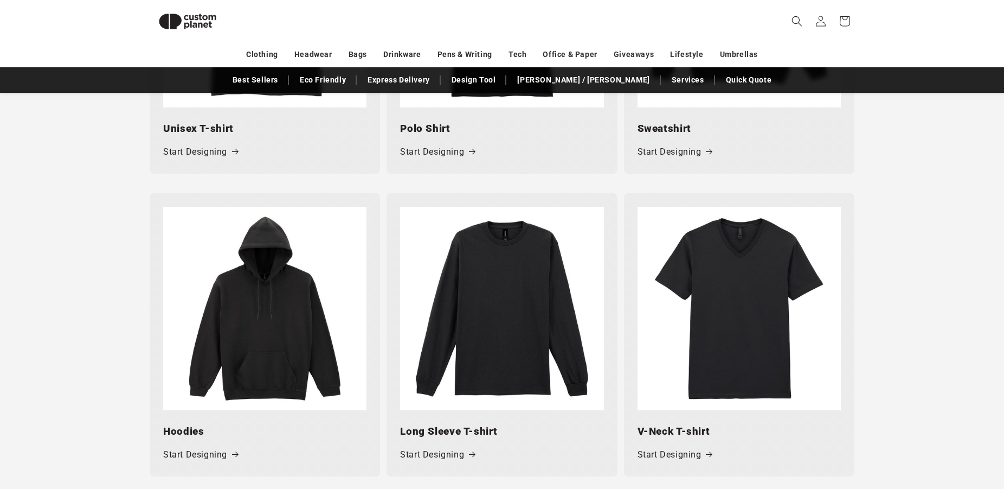
click at [191, 435] on h3 "Hoodies" at bounding box center [264, 430] width 203 height 15
click at [212, 459] on link "Start Designing" at bounding box center [200, 455] width 75 height 16
